Goal: Contribute content

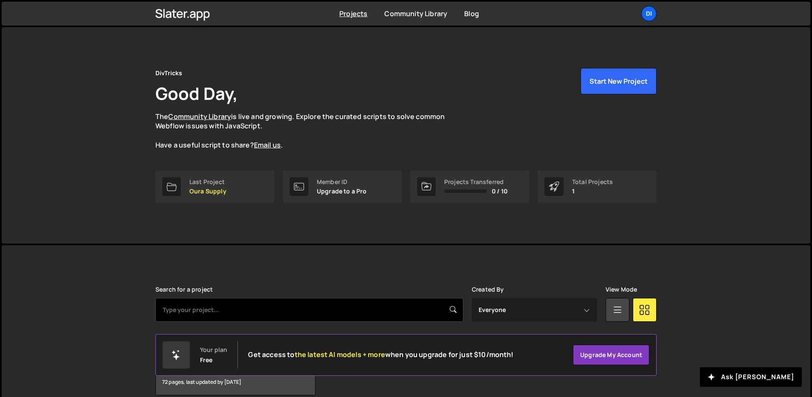
scroll to position [41, 0]
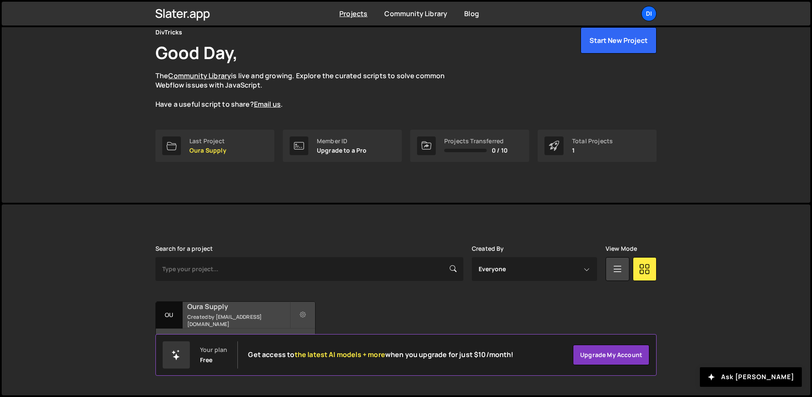
click at [242, 318] on small "Created by [EMAIL_ADDRESS][DOMAIN_NAME]" at bounding box center [238, 320] width 102 height 14
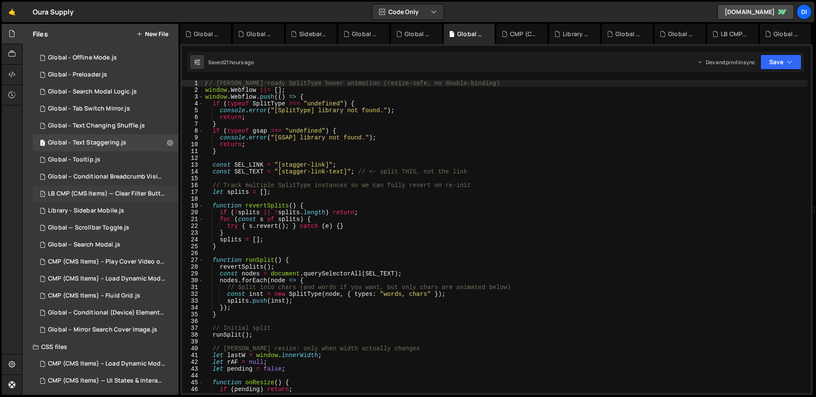
scroll to position [147, 0]
click at [97, 289] on div "1 CMP (CMS Items) – Fluid Grid.js 0" at bounding box center [106, 296] width 146 height 17
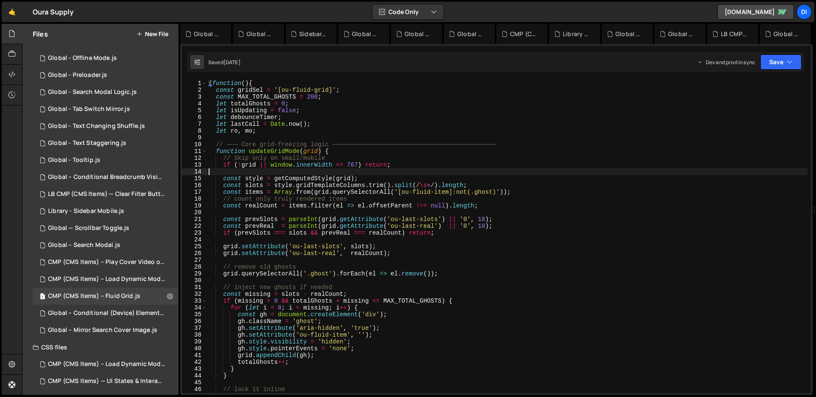
click at [426, 174] on div "( function ( ) { const gridSel = '[ou-fluid-grid]' ; const MAX_TOTAL_GHOSTS = 2…" at bounding box center [507, 243] width 600 height 327
type textarea "})();"
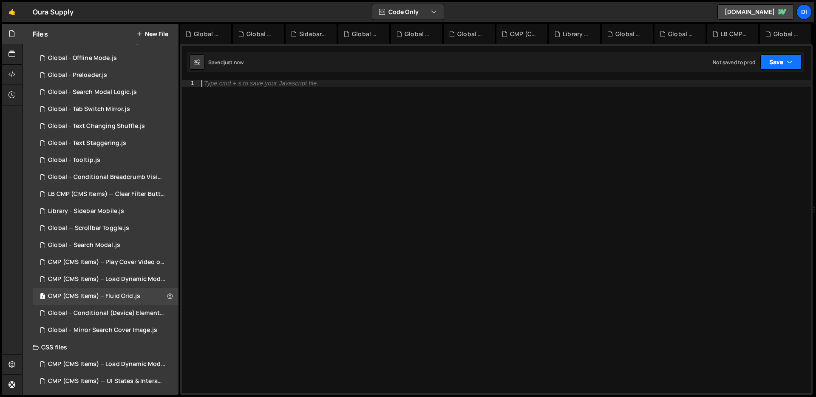
click at [795, 59] on button "Save" at bounding box center [780, 61] width 41 height 15
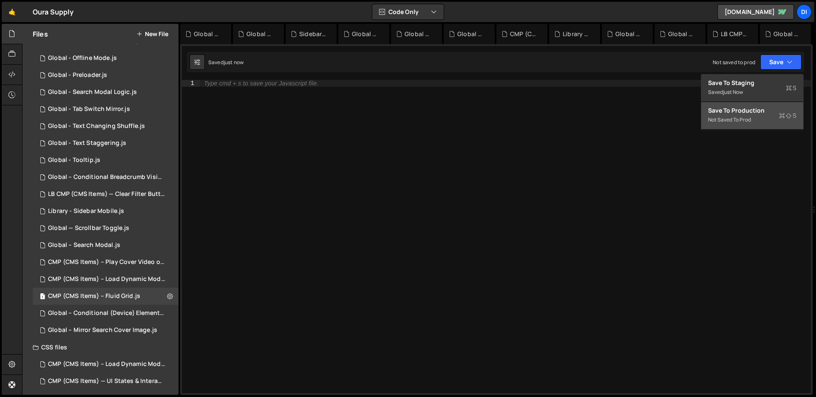
click at [767, 106] on div "Save to Production S" at bounding box center [752, 110] width 88 height 8
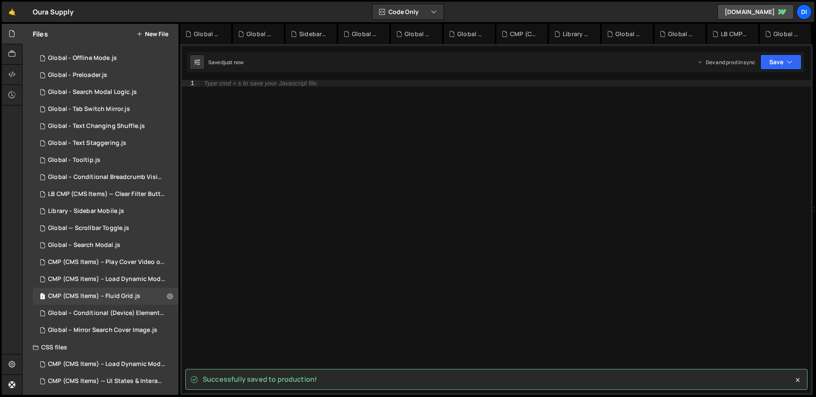
click at [597, 125] on div "Type cmd + s to save your Javascript file." at bounding box center [505, 243] width 611 height 327
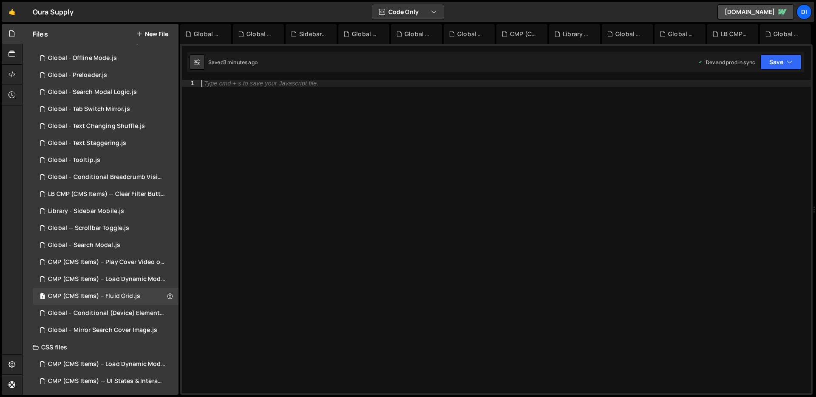
click at [317, 111] on div "Type cmd + s to save your Javascript file." at bounding box center [505, 243] width 611 height 327
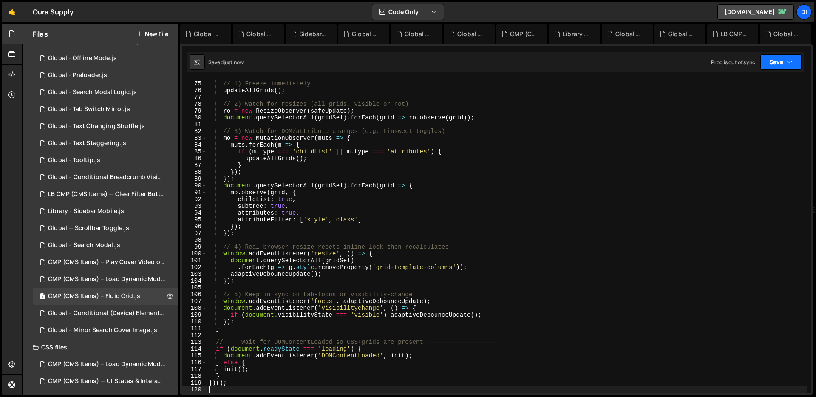
click at [772, 66] on button "Save" at bounding box center [780, 61] width 41 height 15
